Goal: Task Accomplishment & Management: Complete application form

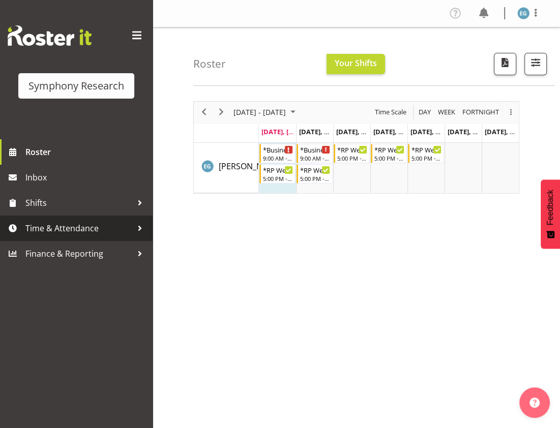
click at [61, 227] on span "Time & Attendance" at bounding box center [78, 228] width 107 height 15
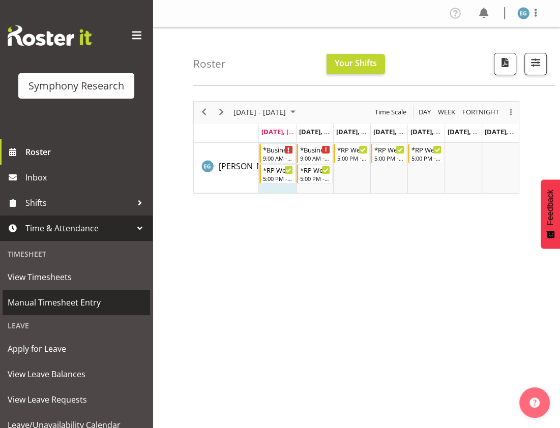
click at [65, 302] on span "Manual Timesheet Entry" at bounding box center [76, 302] width 137 height 15
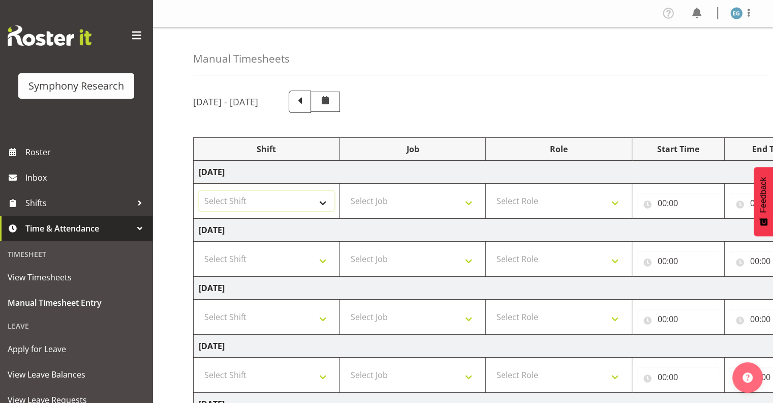
click at [321, 200] on select "Select Shift !!Weekend Residential (Roster IT Shift Label) *Business 9/10am ~ 4…" at bounding box center [267, 201] width 136 height 20
select select "26078"
click at [199, 191] on select "Select Shift !!Weekend Residential (Roster IT Shift Label) *Business 9/10am ~ 4…" at bounding box center [267, 201] width 136 height 20
click at [468, 200] on select "Select Job 550060 IF Admin 553492 World Poll Aus Wave 2 Main 2025 553493 World …" at bounding box center [413, 201] width 136 height 20
select select "10732"
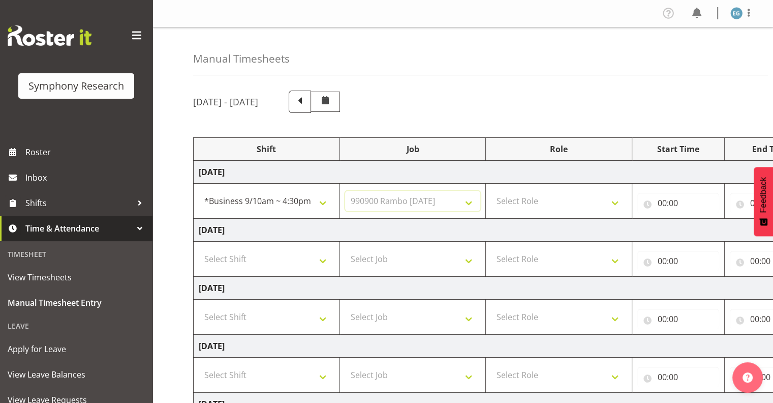
click at [345, 191] on select "Select Job 550060 IF Admin 553492 World Poll Aus Wave 2 Main 2025 553493 World …" at bounding box center [413, 201] width 136 height 20
click at [559, 199] on select "Select Role Interviewing Briefing" at bounding box center [559, 201] width 136 height 20
select select "47"
click at [491, 191] on select "Select Role Interviewing Briefing" at bounding box center [559, 201] width 136 height 20
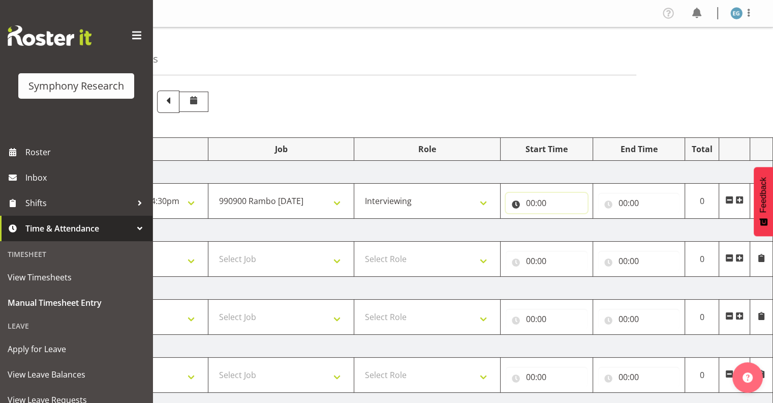
click at [541, 202] on input "00:00" at bounding box center [547, 203] width 82 height 20
drag, startPoint x: 571, startPoint y: 225, endPoint x: 578, endPoint y: 227, distance: 6.4
click at [559, 225] on select "00 01 02 03 04 05 06 07 08 09 10 11 12 13 14 15 16 17 18 19 20 21 22 23" at bounding box center [575, 229] width 23 height 20
select select "9"
click at [559, 219] on select "00 01 02 03 04 05 06 07 08 09 10 11 12 13 14 15 16 17 18 19 20 21 22 23" at bounding box center [575, 229] width 23 height 20
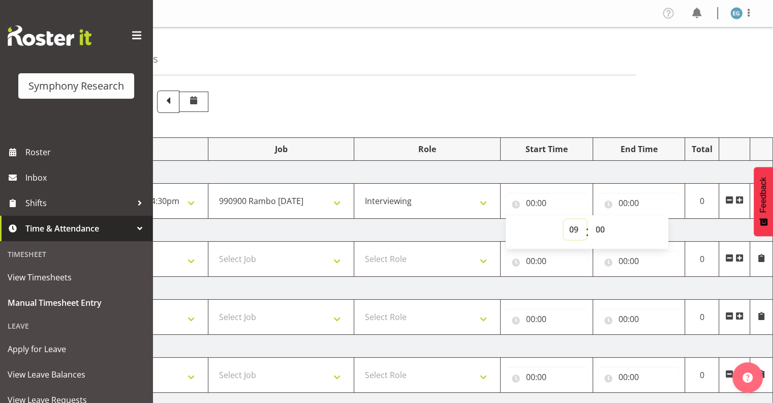
type input "09:00"
click at [559, 199] on input "00:00" at bounding box center [639, 203] width 82 height 20
drag, startPoint x: 664, startPoint y: 226, endPoint x: 685, endPoint y: 235, distance: 23.7
click at [559, 228] on select "00 01 02 03 04 05 06 07 08 09 10 11 12 13 14 15 16 17 18 19 20 21 22 23" at bounding box center [667, 229] width 23 height 20
select select "12"
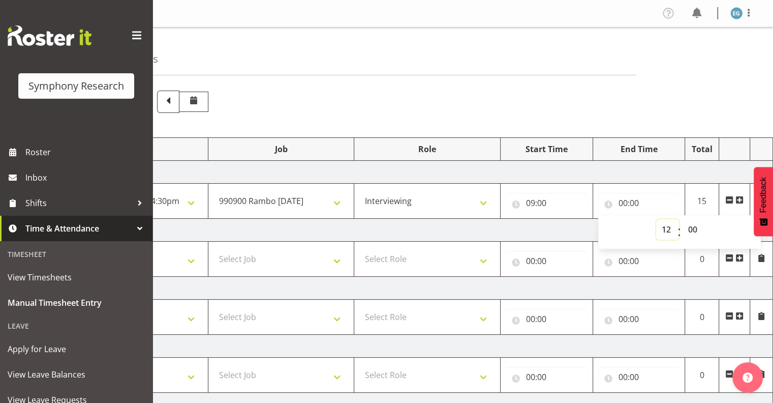
click at [559, 219] on select "00 01 02 03 04 05 06 07 08 09 10 11 12 13 14 15 16 17 18 19 20 21 22 23" at bounding box center [667, 229] width 23 height 20
type input "12:00"
click at [559, 227] on select "00 01 02 03 04 05 06 07 08 09 10 11 12 13 14 15 16 17 18 19 20 21 22 23 24 25 2…" at bounding box center [694, 229] width 23 height 20
select select "12"
click at [559, 219] on select "00 01 02 03 04 05 06 07 08 09 10 11 12 13 14 15 16 17 18 19 20 21 22 23 24 25 2…" at bounding box center [694, 229] width 23 height 20
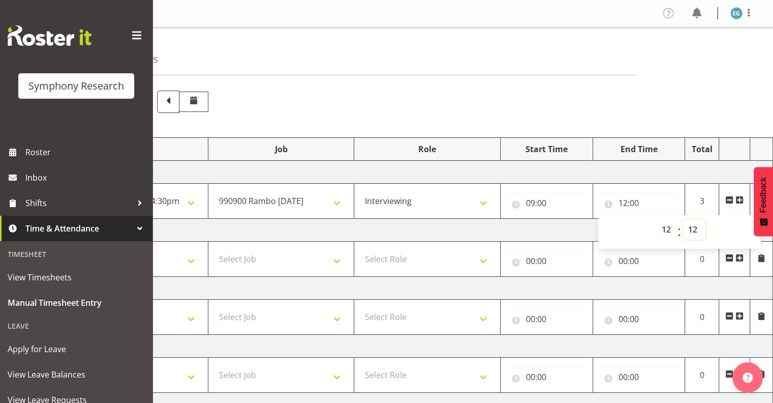
type input "12:12"
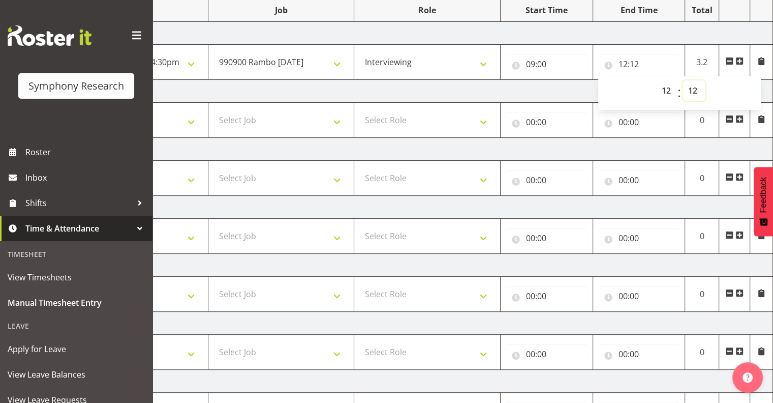
scroll to position [226, 0]
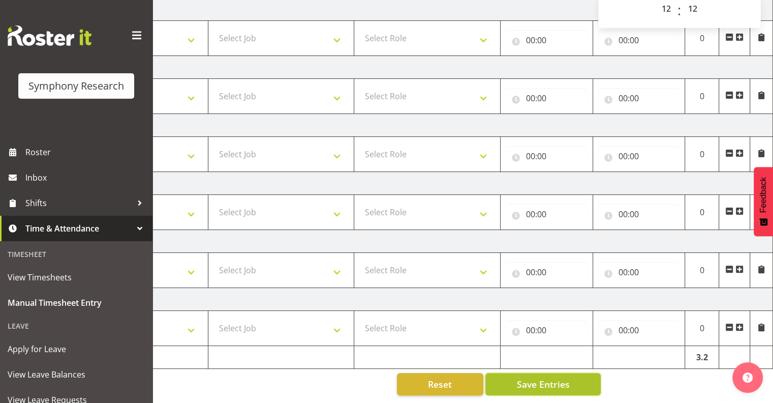
drag, startPoint x: 541, startPoint y: 376, endPoint x: 554, endPoint y: 371, distance: 13.7
click at [541, 377] on span "Save Entries" at bounding box center [543, 383] width 53 height 13
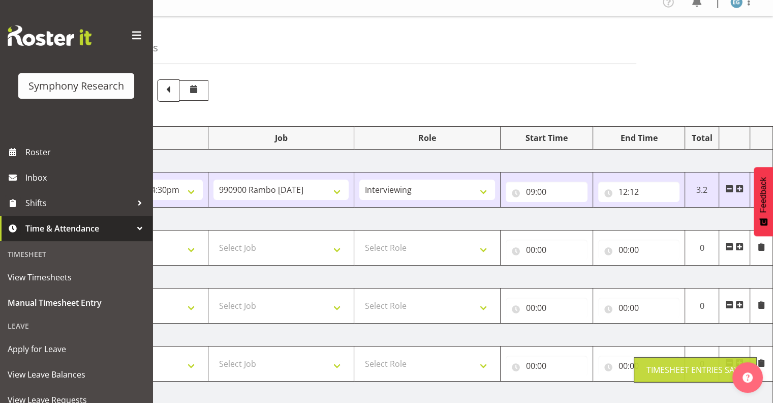
scroll to position [0, 0]
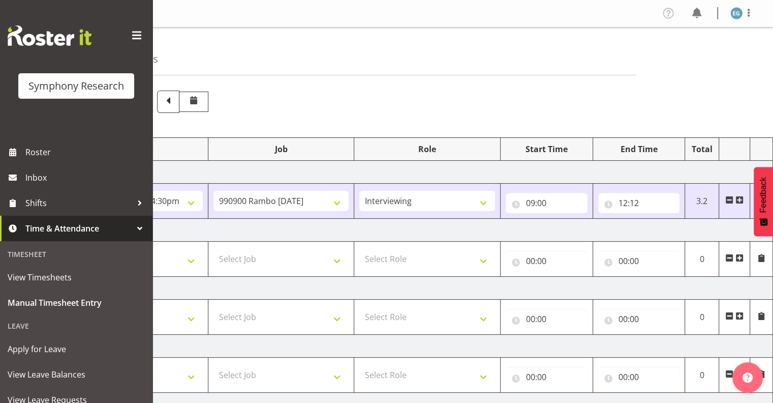
click at [559, 199] on span at bounding box center [740, 200] width 8 height 8
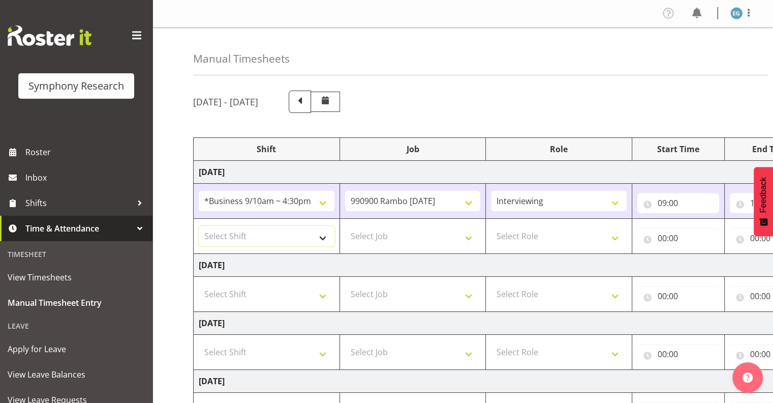
click at [323, 235] on select "Select Shift !!Weekend Residential (Roster IT Shift Label) *Business 9/10am ~ 4…" at bounding box center [267, 236] width 136 height 20
select select "26078"
click at [199, 226] on select "Select Shift !!Weekend Residential (Roster IT Shift Label) *Business 9/10am ~ 4…" at bounding box center [267, 236] width 136 height 20
click at [468, 236] on select "Select Job 550060 IF Admin 553492 World Poll Aus Wave 2 Main 2025 553493 World …" at bounding box center [413, 236] width 136 height 20
select select "10731"
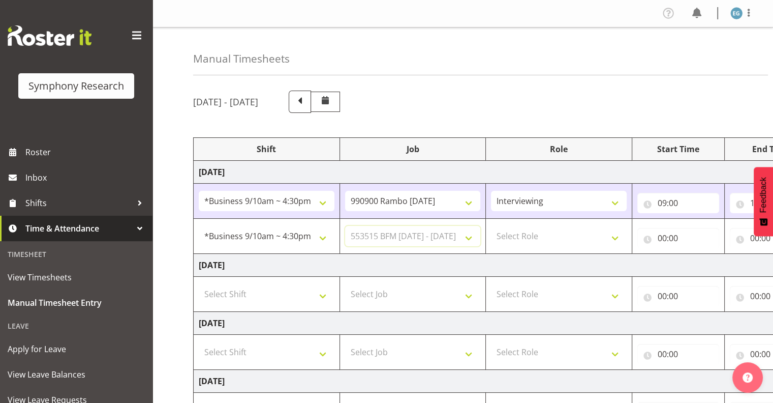
click at [345, 226] on select "Select Job 550060 IF Admin 553492 World Poll Aus Wave 2 Main 2025 553493 World …" at bounding box center [413, 236] width 136 height 20
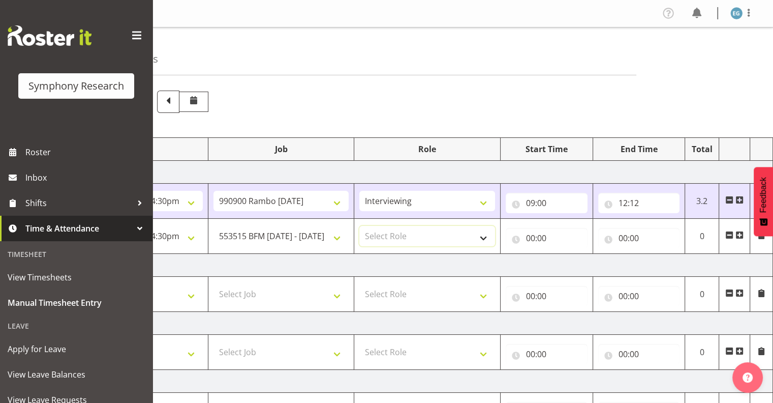
click at [483, 234] on select "Select Role Interviewing Briefing" at bounding box center [427, 236] width 136 height 20
select select "47"
click at [359, 226] on select "Select Role Interviewing Briefing" at bounding box center [427, 236] width 136 height 20
click at [539, 234] on input "00:00" at bounding box center [547, 238] width 82 height 20
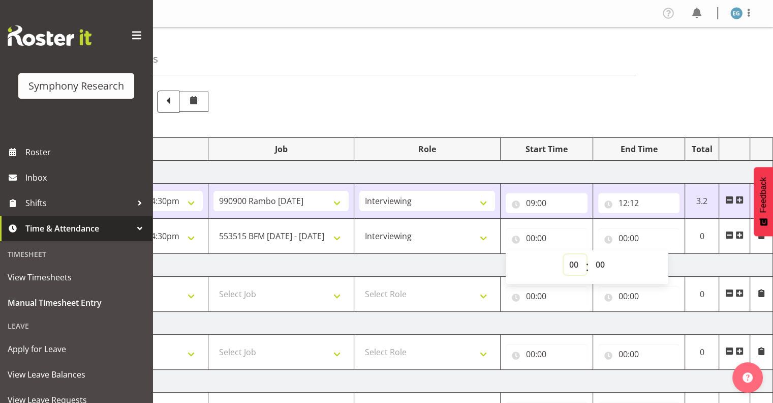
click at [559, 261] on select "00 01 02 03 04 05 06 07 08 09 10 11 12 13 14 15 16 17 18 19 20 21 22 23" at bounding box center [575, 264] width 23 height 20
select select "12"
click at [559, 254] on select "00 01 02 03 04 05 06 07 08 09 10 11 12 13 14 15 16 17 18 19 20 21 22 23" at bounding box center [575, 264] width 23 height 20
type input "12:00"
click at [559, 258] on select "00 01 02 03 04 05 06 07 08 09 10 11 12 13 14 15 16 17 18 19 20 21 22 23 24 25 2…" at bounding box center [601, 264] width 23 height 20
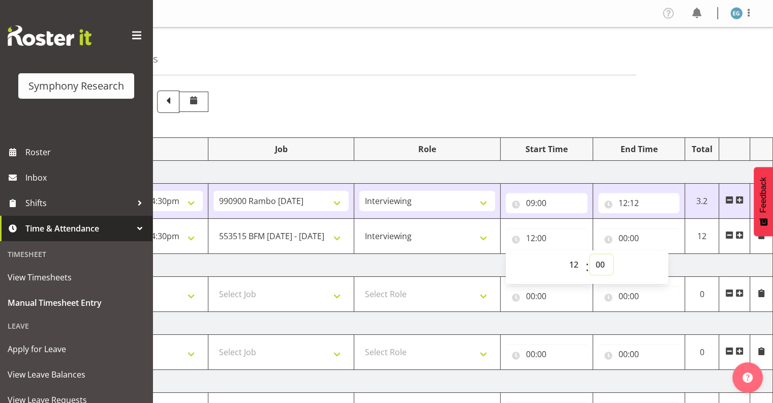
select select "15"
click at [559, 254] on select "00 01 02 03 04 05 06 07 08 09 10 11 12 13 14 15 16 17 18 19 20 21 22 23 24 25 2…" at bounding box center [601, 264] width 23 height 20
type input "12:15"
click at [559, 234] on input "00:00" at bounding box center [639, 238] width 82 height 20
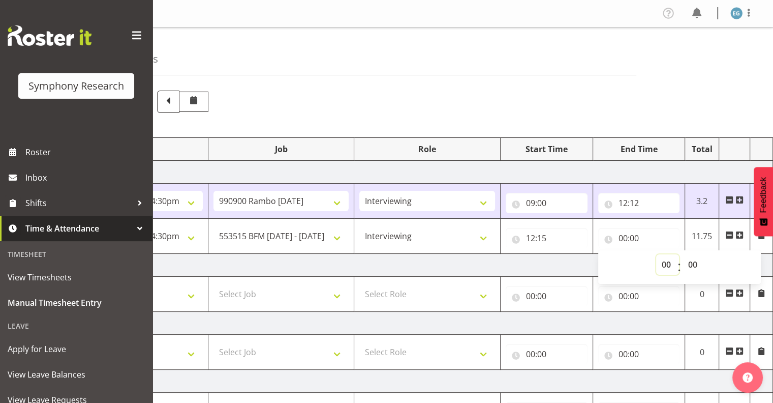
click at [559, 262] on select "00 01 02 03 04 05 06 07 08 09 10 11 12 13 14 15 16 17 18 19 20 21 22 23" at bounding box center [667, 264] width 23 height 20
click at [559, 260] on select "00 01 02 03 04 05 06 07 08 09 10 11 12 13 14 15 16 17 18 19 20 21 22 23" at bounding box center [667, 264] width 23 height 20
select select "14"
click at [559, 254] on select "00 01 02 03 04 05 06 07 08 09 10 11 12 13 14 15 16 17 18 19 20 21 22 23" at bounding box center [667, 264] width 23 height 20
type input "14:00"
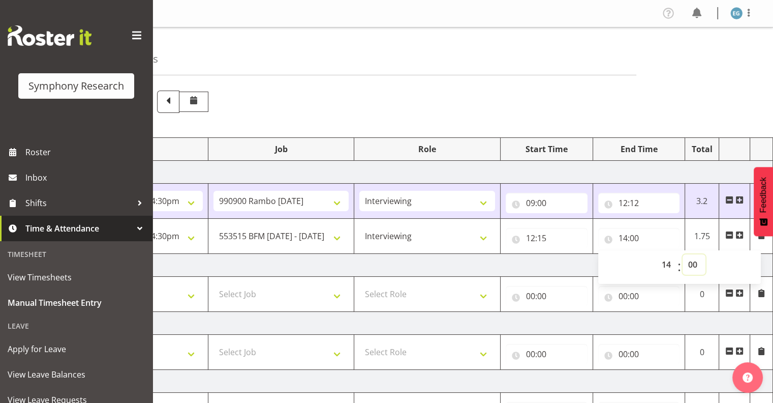
click at [559, 264] on select "00 01 02 03 04 05 06 07 08 09 10 11 12 13 14 15 16 17 18 19 20 21 22 23 24 25 2…" at bounding box center [694, 264] width 23 height 20
select select "27"
click at [559, 254] on select "00 01 02 03 04 05 06 07 08 09 10 11 12 13 14 15 16 17 18 19 20 21 22 23 24 25 2…" at bounding box center [694, 264] width 23 height 20
type input "14:27"
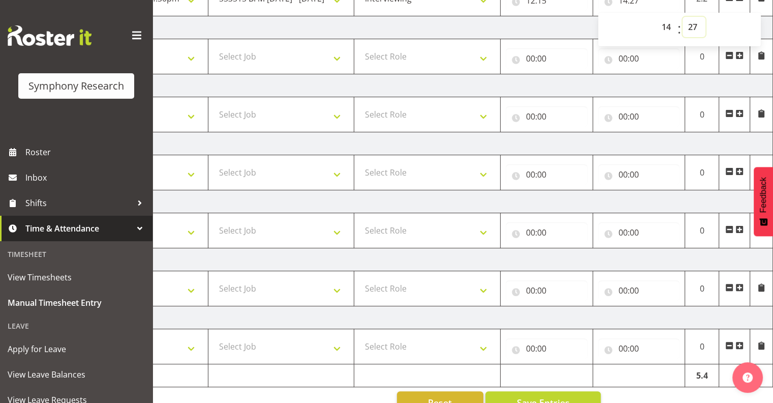
scroll to position [261, 0]
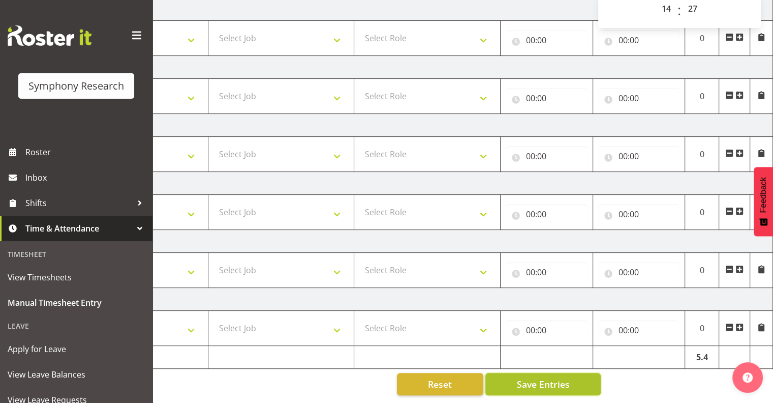
click at [550, 377] on span "Save Entries" at bounding box center [543, 383] width 53 height 13
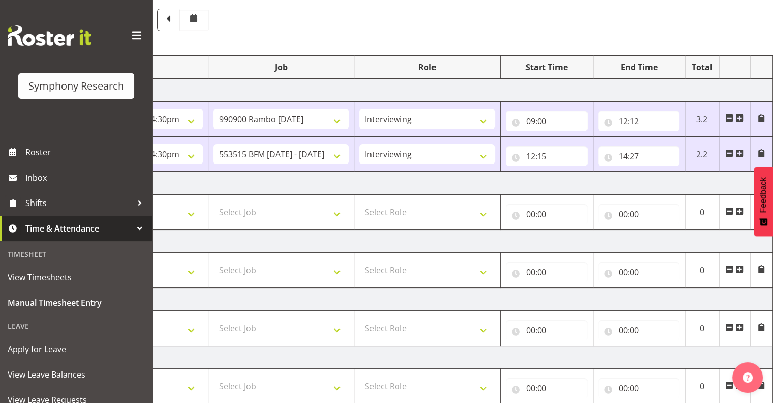
scroll to position [80, 0]
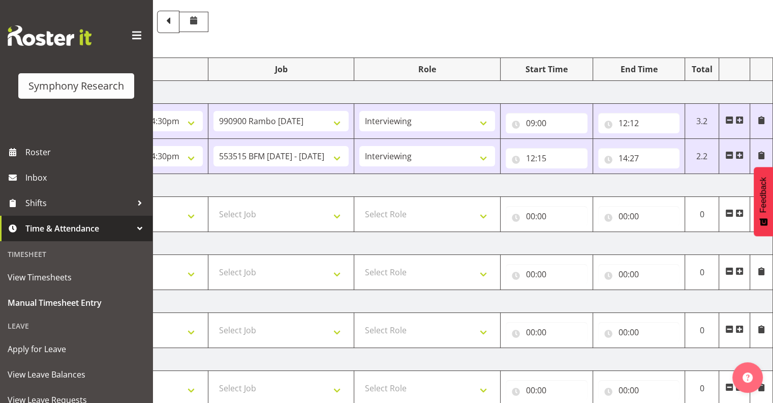
click at [559, 155] on span at bounding box center [740, 155] width 8 height 8
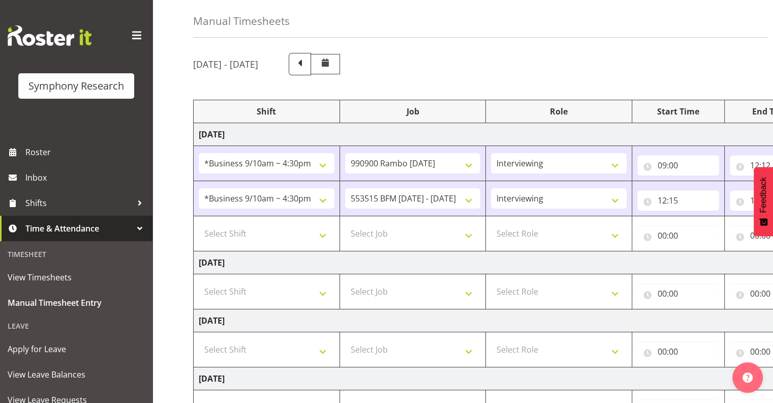
scroll to position [37, 0]
click at [320, 236] on select "Select Shift !!Weekend Residential (Roster IT Shift Label) *Business 9/10am ~ 4…" at bounding box center [267, 234] width 136 height 20
select select "26078"
click at [199, 224] on select "Select Shift !!Weekend Residential (Roster IT Shift Label) *Business 9/10am ~ 4…" at bounding box center [267, 234] width 136 height 20
click at [470, 235] on select "Select Job 550060 IF Admin 553492 World Poll Aus Wave 2 Main 2025 553493 World …" at bounding box center [413, 234] width 136 height 20
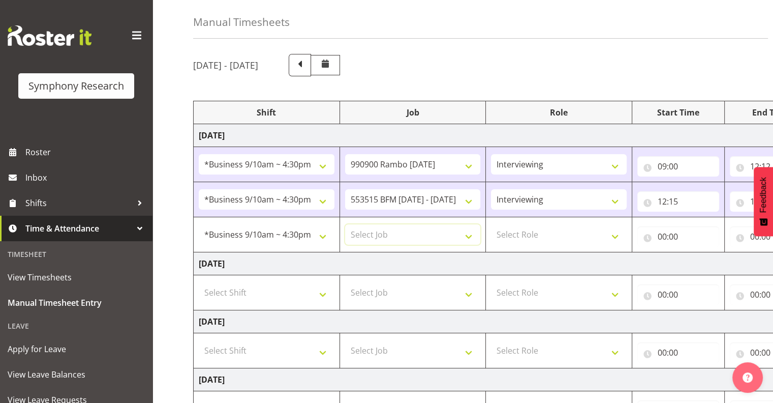
select select "10731"
click at [345, 224] on select "Select Job 550060 IF Admin 553492 World Poll Aus Wave 2 Main 2025 553493 World …" at bounding box center [413, 234] width 136 height 20
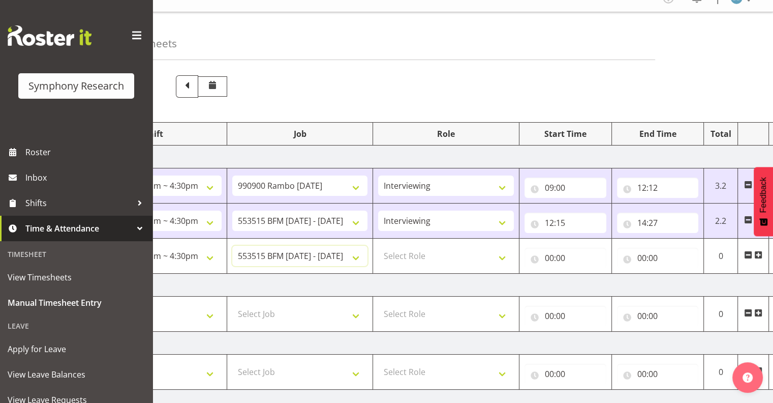
scroll to position [0, 0]
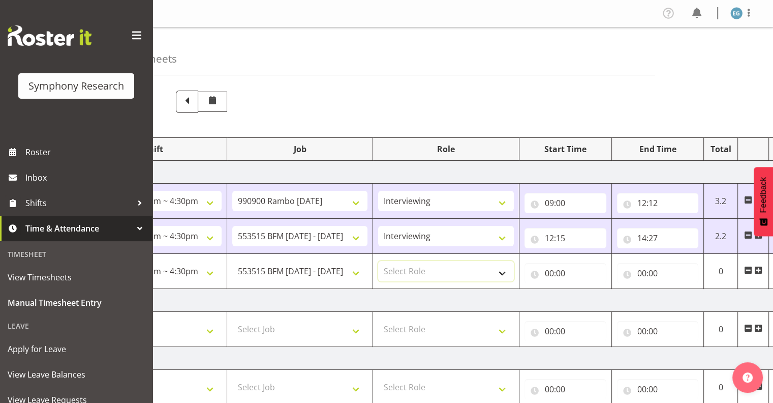
click at [502, 273] on select "Select Role Interviewing Briefing" at bounding box center [446, 271] width 136 height 20
select select "47"
click at [378, 261] on select "Select Role Interviewing Briefing" at bounding box center [446, 271] width 136 height 20
click at [559, 269] on input "00:00" at bounding box center [566, 273] width 82 height 20
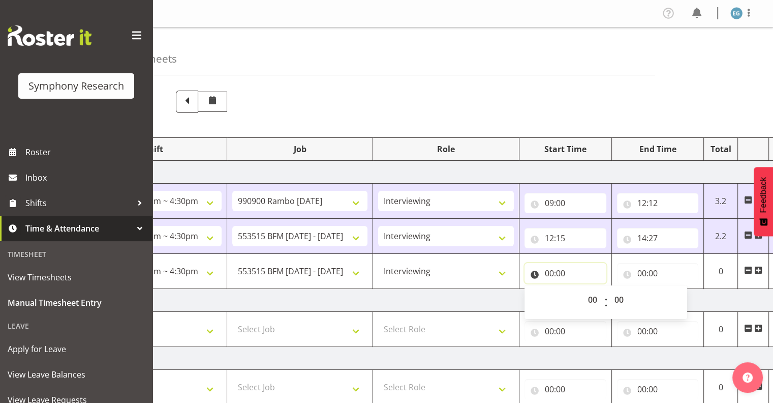
click at [559, 277] on input "00:00" at bounding box center [566, 273] width 82 height 20
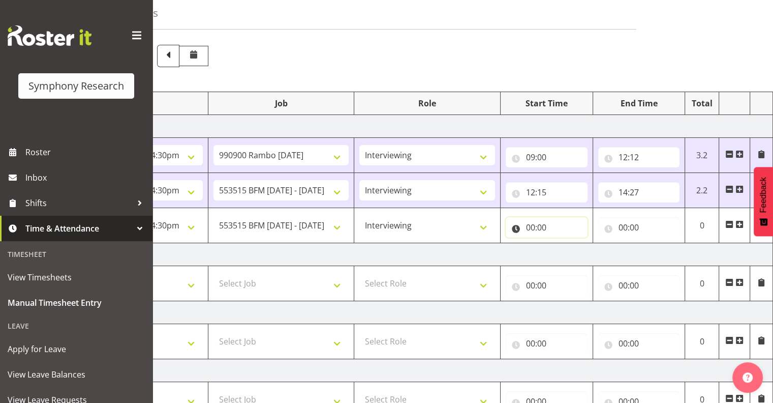
scroll to position [90, 0]
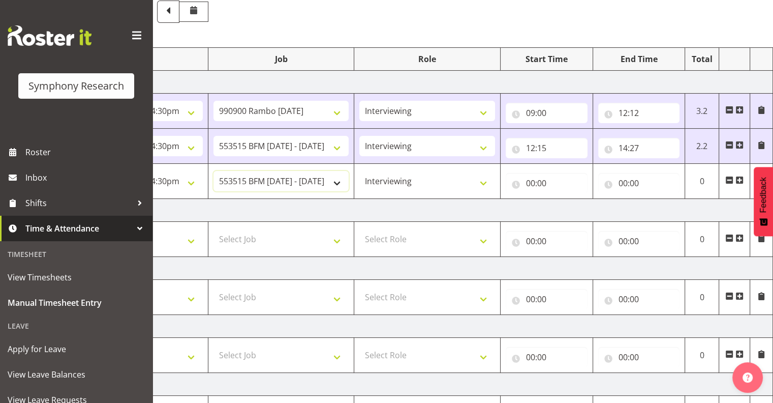
click at [338, 180] on select "550060 IF Admin 553492 World Poll Aus Wave 2 Main 2025 553493 World Poll NZ Wav…" at bounding box center [282, 181] width 136 height 20
select select "10732"
click at [214, 171] on select "550060 IF Admin 553492 World Poll Aus Wave 2 Main 2025 553493 World Poll NZ Wav…" at bounding box center [282, 181] width 136 height 20
click at [559, 180] on input "00:00" at bounding box center [639, 183] width 82 height 20
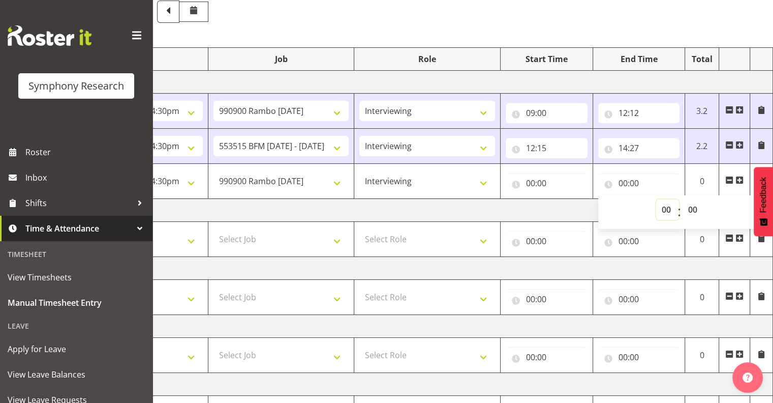
drag, startPoint x: 633, startPoint y: 180, endPoint x: 667, endPoint y: 210, distance: 46.1
click at [559, 209] on select "00 01 02 03 04 05 06 07 08 09 10 11 12 13 14 15 16 17 18 19 20 21 22 23" at bounding box center [667, 209] width 23 height 20
select select "17"
click at [559, 199] on select "00 01 02 03 04 05 06 07 08 09 10 11 12 13 14 15 16 17 18 19 20 21 22 23" at bounding box center [667, 209] width 23 height 20
type input "17:00"
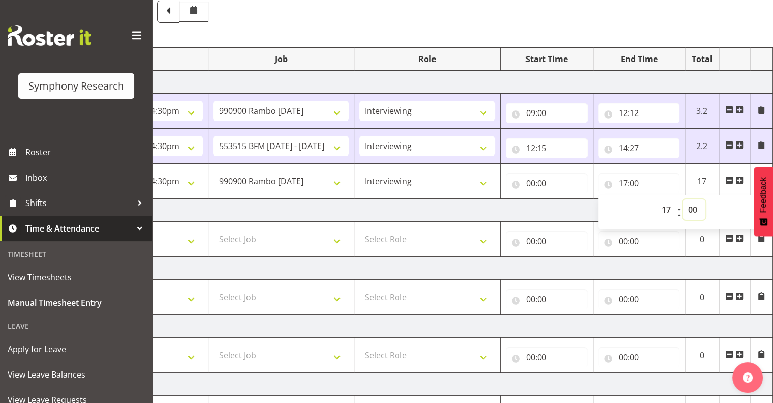
click at [559, 204] on select "00 01 02 03 04 05 06 07 08 09 10 11 12 13 14 15 16 17 18 19 20 21 22 23 24 25 2…" at bounding box center [694, 209] width 23 height 20
select select "51"
click at [559, 199] on select "00 01 02 03 04 05 06 07 08 09 10 11 12 13 14 15 16 17 18 19 20 21 22 23 24 25 2…" at bounding box center [694, 209] width 23 height 20
type input "17:51"
click at [559, 182] on input "17:51" at bounding box center [639, 183] width 82 height 20
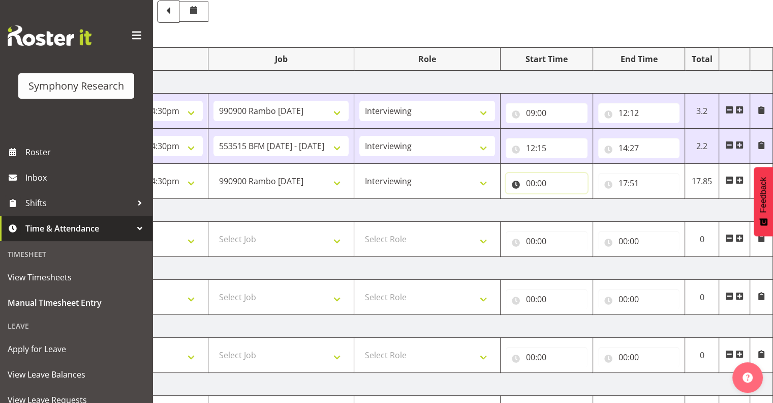
click at [536, 180] on input "00:00" at bounding box center [547, 183] width 82 height 20
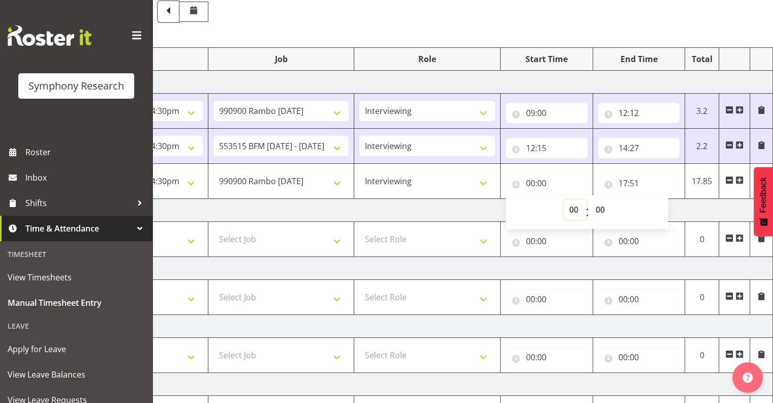
click at [559, 205] on select "00 01 02 03 04 05 06 07 08 09 10 11 12 13 14 15 16 17 18 19 20 21 22 23" at bounding box center [575, 209] width 23 height 20
select select "17"
click at [559, 199] on select "00 01 02 03 04 05 06 07 08 09 10 11 12 13 14 15 16 17 18 19 20 21 22 23" at bounding box center [575, 209] width 23 height 20
type input "17:00"
click at [559, 207] on select "00 01 02 03 04 05 06 07 08 09 10 11 12 13 14 15 16 17 18 19 20 21 22 23 24 25 2…" at bounding box center [601, 209] width 23 height 20
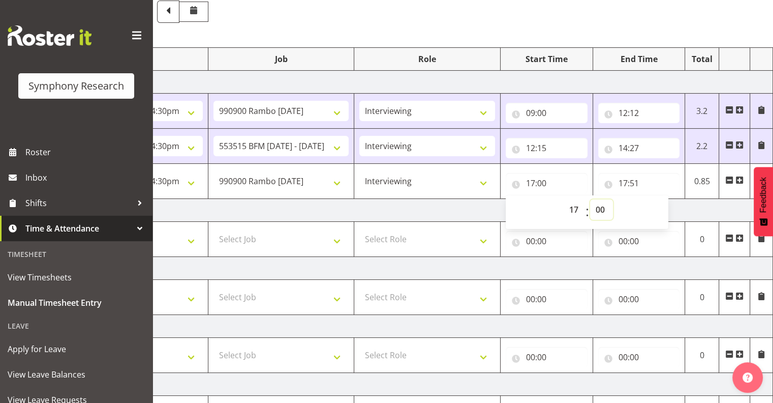
select select "16"
click at [559, 199] on select "00 01 02 03 04 05 06 07 08 09 10 11 12 13 14 15 16 17 18 19 20 21 22 23 24 25 2…" at bounding box center [601, 209] width 23 height 20
type input "17:16"
click at [486, 181] on select "Interviewing Briefing" at bounding box center [427, 181] width 136 height 20
click at [359, 171] on select "Interviewing Briefing" at bounding box center [427, 181] width 136 height 20
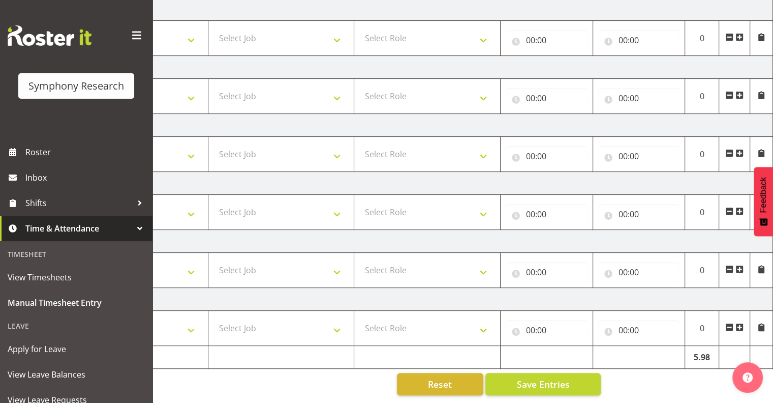
scroll to position [296, 0]
click at [527, 377] on span "Save Entries" at bounding box center [543, 383] width 53 height 13
click at [548, 377] on span "Save Entries" at bounding box center [543, 383] width 53 height 13
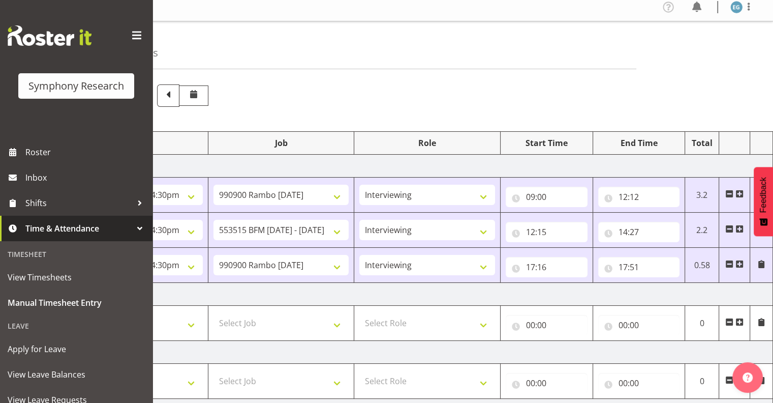
scroll to position [5, 0]
click at [559, 265] on span at bounding box center [740, 265] width 8 height 8
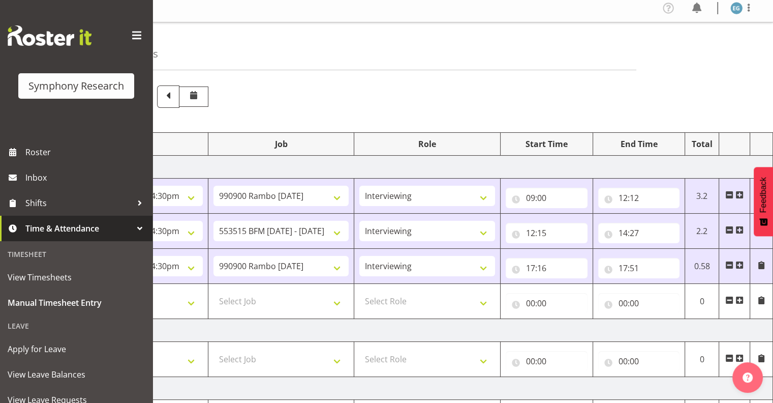
click at [559, 299] on span at bounding box center [740, 300] width 8 height 8
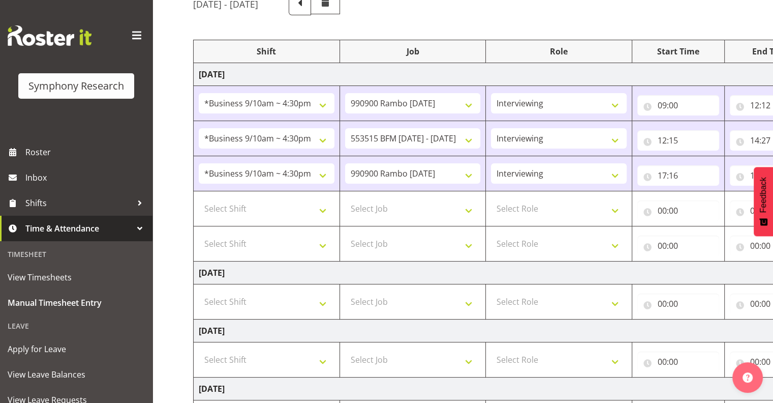
scroll to position [96, 0]
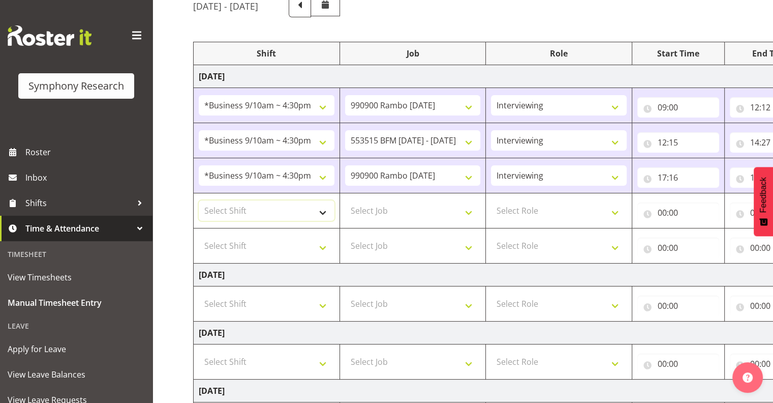
click at [322, 209] on select "Select Shift !!Weekend Residential (Roster IT Shift Label) *Business 9/10am ~ 4…" at bounding box center [267, 210] width 136 height 20
select select "48116"
click at [199, 200] on select "Select Shift !!Weekend Residential (Roster IT Shift Label) *Business 9/10am ~ 4…" at bounding box center [267, 210] width 136 height 20
click at [467, 208] on select "Select Job 550060 IF Admin 553492 World Poll Aus Wave 2 Main 2025 553493 World …" at bounding box center [413, 210] width 136 height 20
select select "10731"
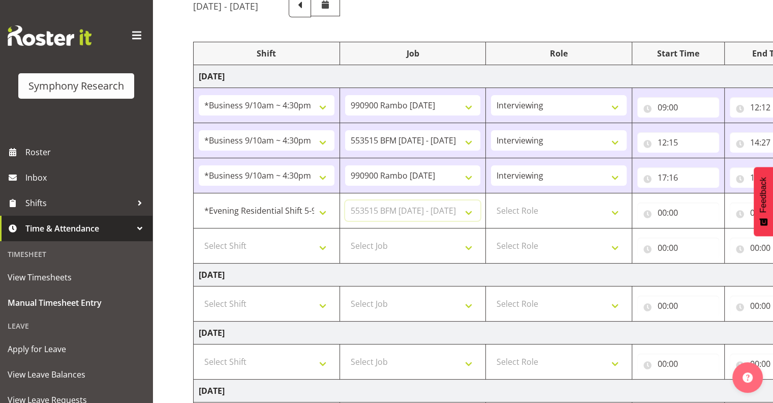
click at [345, 200] on select "Select Job 550060 IF Admin 553492 World Poll Aus Wave 2 Main 2025 553493 World …" at bounding box center [413, 210] width 136 height 20
click at [559, 209] on select "Select Role Interviewing Briefing" at bounding box center [559, 210] width 136 height 20
select select "47"
click at [491, 200] on select "Select Role Interviewing Briefing" at bounding box center [559, 210] width 136 height 20
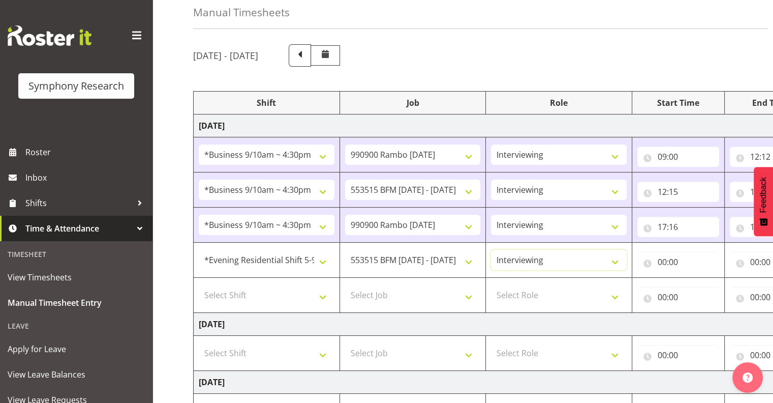
scroll to position [42, 0]
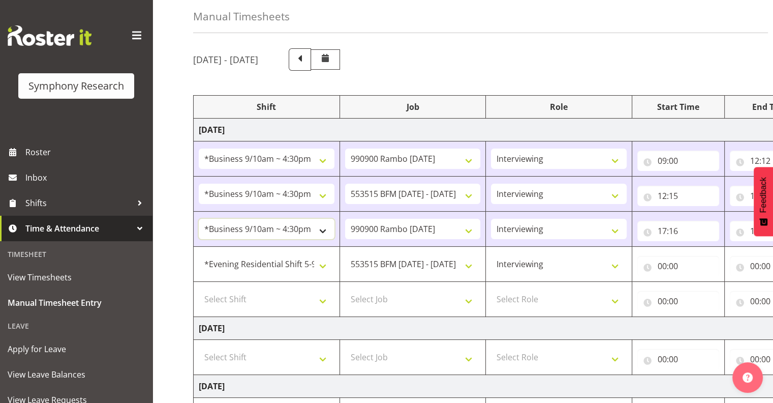
click at [321, 229] on select "!!Weekend Residential (Roster IT Shift Label) *Business 9/10am ~ 4:30pm *Busine…" at bounding box center [267, 229] width 136 height 20
select select "48116"
click at [199, 219] on select "!!Weekend Residential (Roster IT Shift Label) *Business 9/10am ~ 4:30pm *Busine…" at bounding box center [267, 229] width 136 height 20
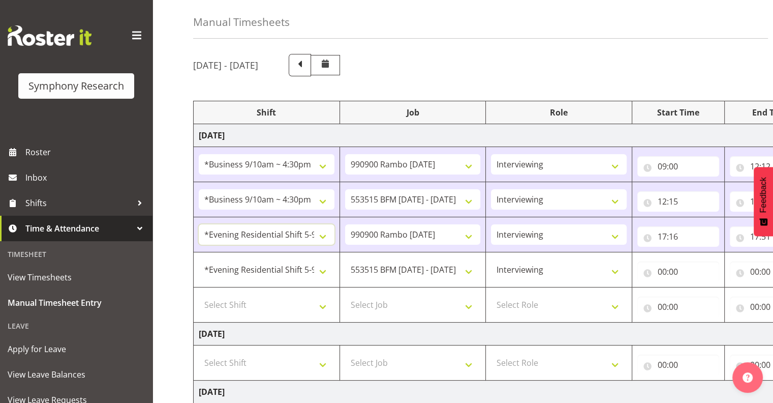
scroll to position [35, 0]
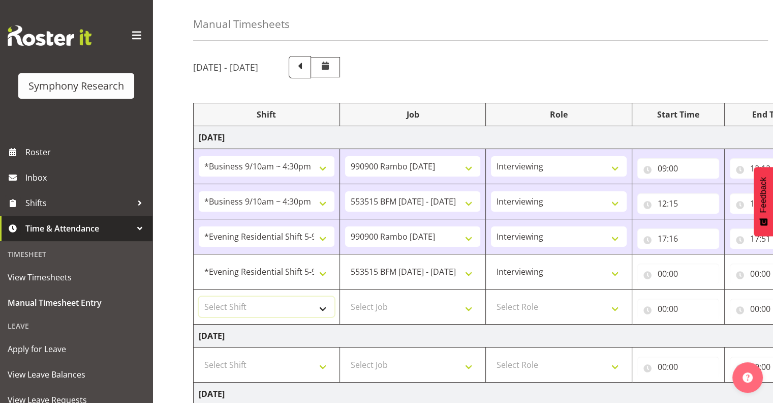
click at [323, 307] on select "Select Shift !!Weekend Residential (Roster IT Shift Label) *Business 9/10am ~ 4…" at bounding box center [267, 306] width 136 height 20
select select "48116"
click at [199, 296] on select "Select Shift !!Weekend Residential (Roster IT Shift Label) *Business 9/10am ~ 4…" at bounding box center [267, 306] width 136 height 20
click at [469, 306] on select "Select Job 550060 IF Admin 553492 World Poll Aus Wave 2 Main 2025 553493 World …" at bounding box center [413, 306] width 136 height 20
select select "10731"
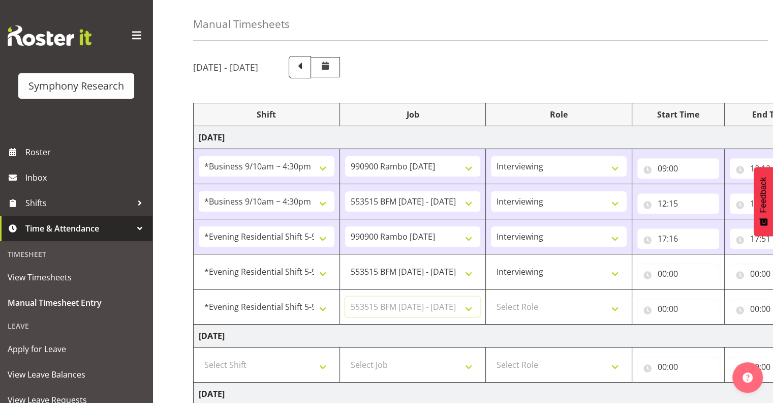
click at [345, 296] on select "Select Job 550060 IF Admin 553492 World Poll Aus Wave 2 Main 2025 553493 World …" at bounding box center [413, 306] width 136 height 20
click at [559, 305] on select "Select Role Interviewing Briefing" at bounding box center [559, 306] width 136 height 20
select select "47"
click at [491, 296] on select "Select Role Interviewing Briefing" at bounding box center [559, 306] width 136 height 20
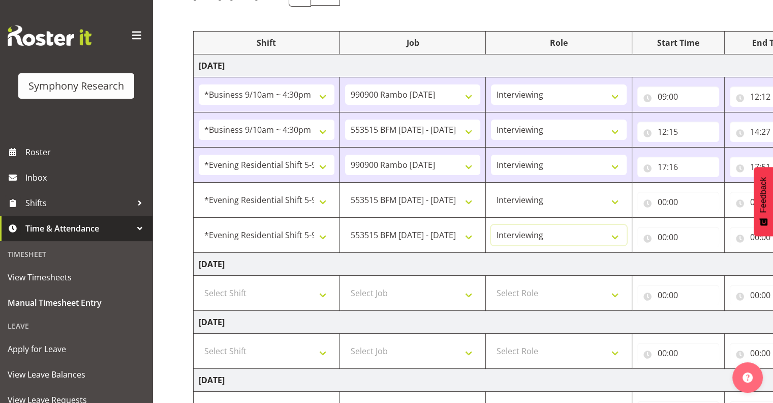
scroll to position [109, 0]
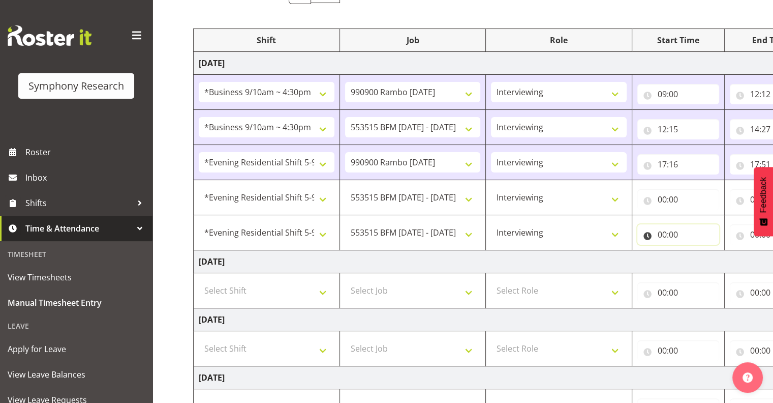
click at [559, 232] on input "00:00" at bounding box center [679, 234] width 82 height 20
click at [559, 258] on select "00 01 02 03 04 05 06 07 08 09 10 11 12 13 14 15 16 17 18 19 20 21 22 23" at bounding box center [707, 261] width 23 height 20
select select "18"
click at [559, 251] on select "00 01 02 03 04 05 06 07 08 09 10 11 12 13 14 15 16 17 18 19 20 21 22 23" at bounding box center [707, 261] width 23 height 20
type input "18:00"
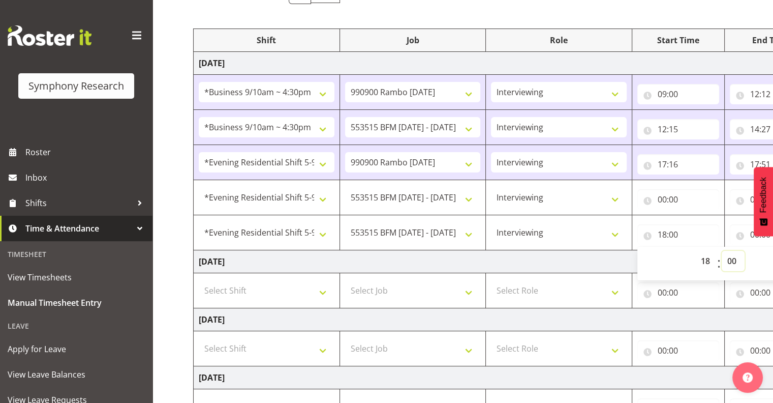
click at [559, 261] on select "00 01 02 03 04 05 06 07 08 09 10 11 12 13 14 15 16 17 18 19 20 21 22 23 24 25 2…" at bounding box center [733, 261] width 23 height 20
select select "22"
click at [559, 251] on select "00 01 02 03 04 05 06 07 08 09 10 11 12 13 14 15 16 17 18 19 20 21 22 23 24 25 2…" at bounding box center [733, 261] width 23 height 20
type input "18:22"
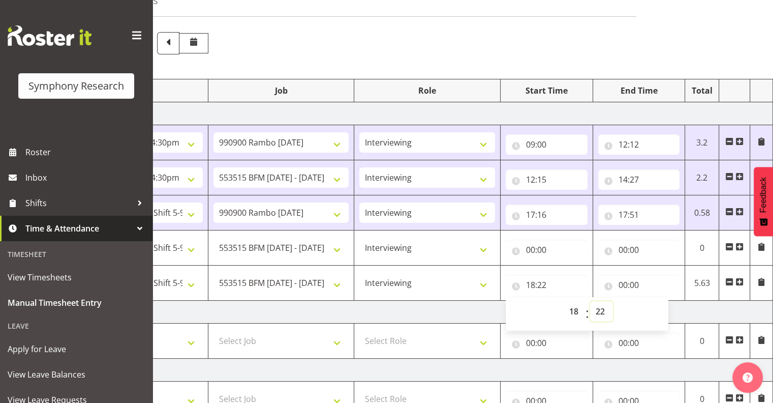
scroll to position [53, 0]
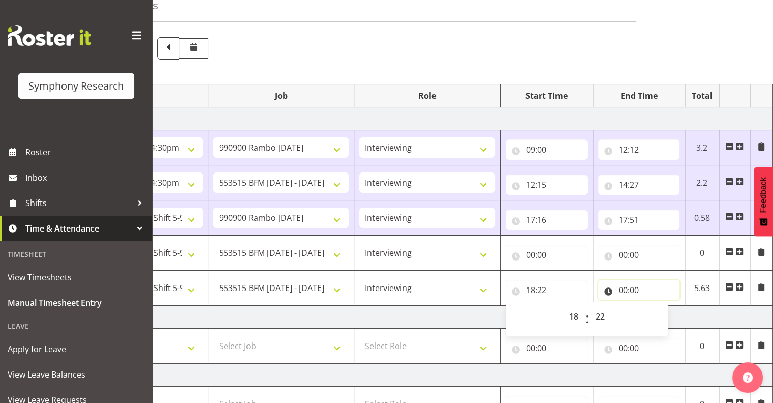
click at [559, 287] on input "00:00" at bounding box center [639, 290] width 82 height 20
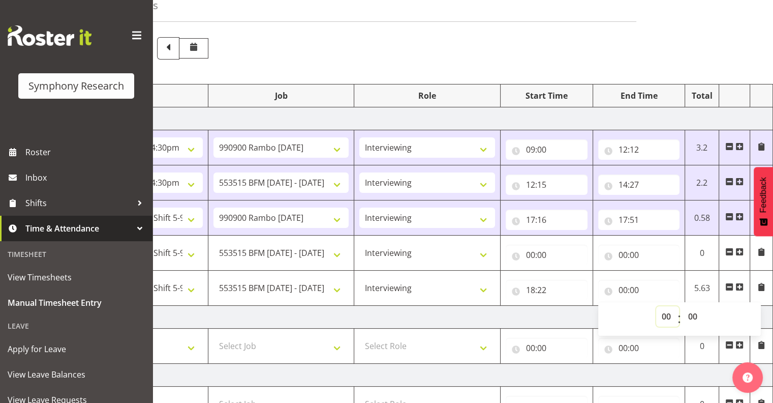
click at [559, 315] on select "00 01 02 03 04 05 06 07 08 09 10 11 12 13 14 15 16 17 18 19 20 21 22 23" at bounding box center [667, 316] width 23 height 20
select select "21"
click at [559, 306] on select "00 01 02 03 04 05 06 07 08 09 10 11 12 13 14 15 16 17 18 19 20 21 22 23" at bounding box center [667, 316] width 23 height 20
type input "21:00"
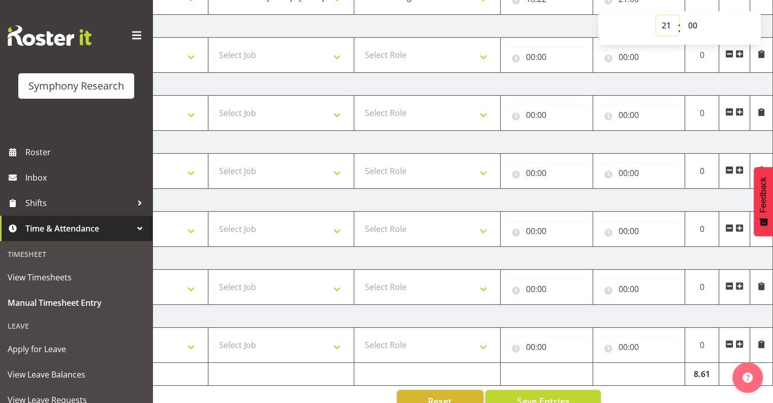
scroll to position [366, 0]
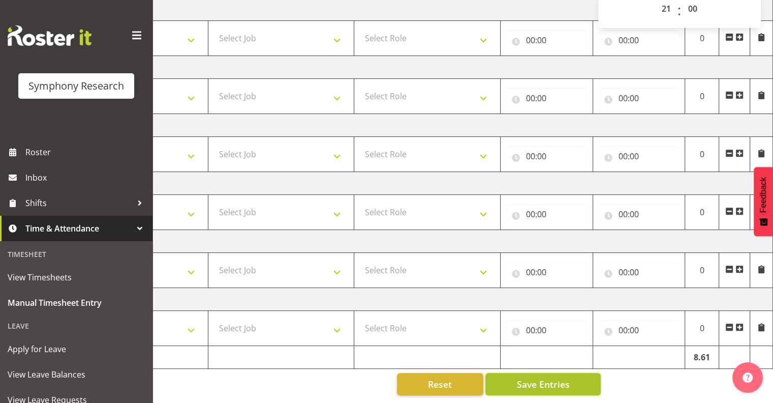
click at [550, 378] on span "Save Entries" at bounding box center [543, 383] width 53 height 13
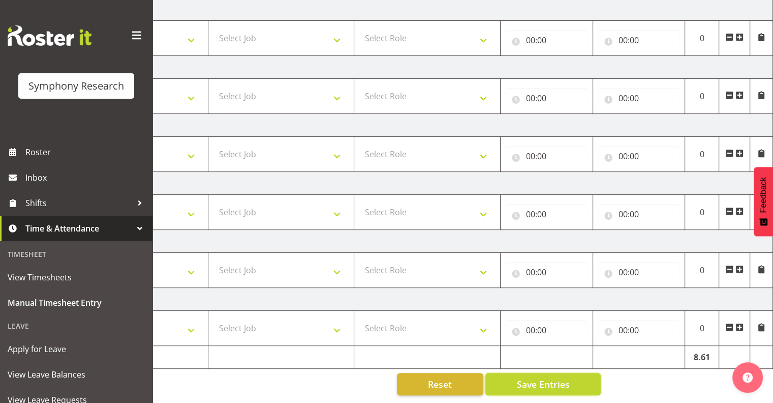
type input "18:22"
type input "21:00"
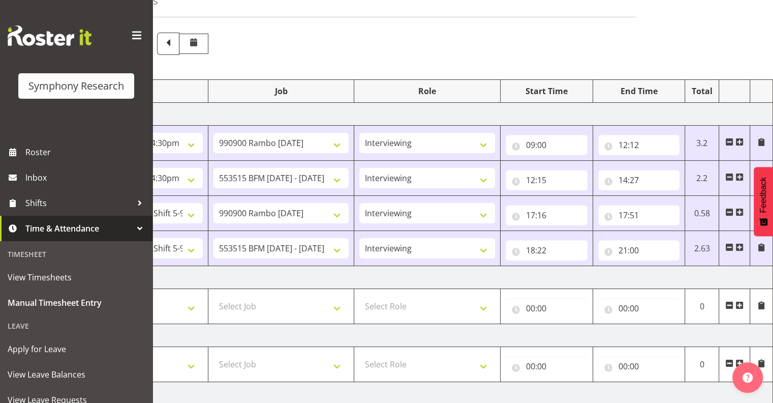
scroll to position [57, 0]
